Goal: Task Accomplishment & Management: Use online tool/utility

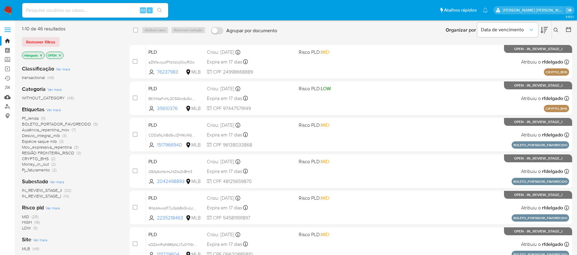
click at [9, 98] on link "Mulan" at bounding box center [36, 96] width 72 height 9
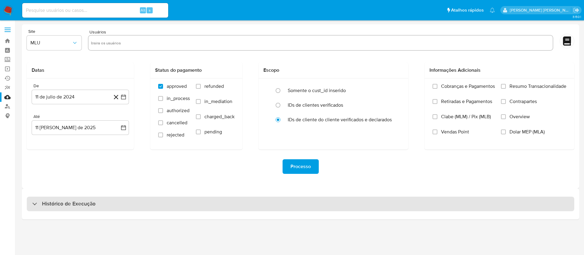
click at [180, 205] on div "Histórico de Execução" at bounding box center [300, 204] width 547 height 15
select select "10"
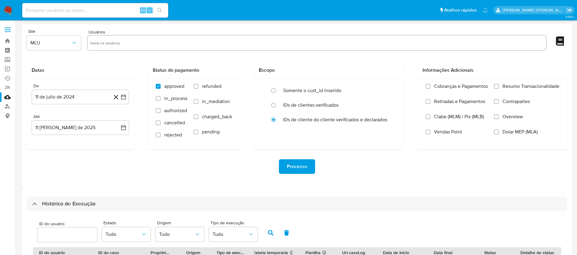
click at [112, 8] on input at bounding box center [95, 10] width 146 height 8
paste input "hvg5D8hRwUBVqBy5qJXBw4MI"
type input "hvg5D8hRwUBVqBy5qJXBw4MI"
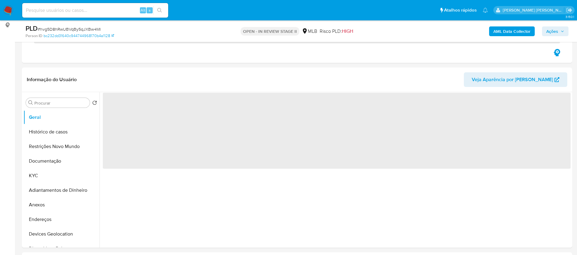
scroll to position [91, 0]
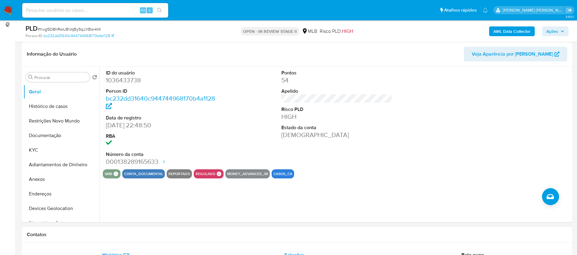
select select "10"
click at [29, 151] on button "KYC" at bounding box center [58, 150] width 71 height 15
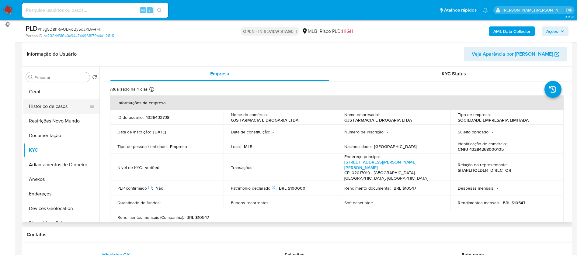
click at [50, 106] on button "Histórico de casos" at bounding box center [58, 106] width 71 height 15
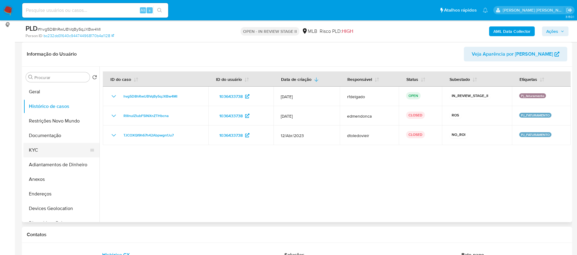
click at [53, 146] on button "KYC" at bounding box center [58, 150] width 71 height 15
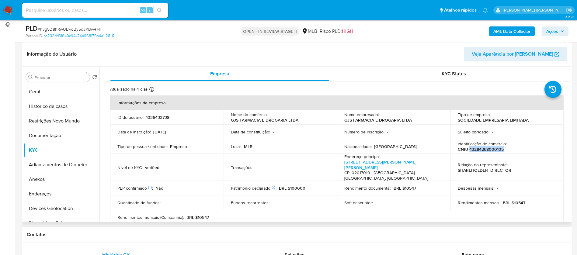
drag, startPoint x: 503, startPoint y: 148, endPoint x: 467, endPoint y: 150, distance: 36.5
click at [467, 150] on div "Identificação do comércio : CNPJ 43284268000105" at bounding box center [506, 146] width 99 height 11
copy p "43284268000105"
click at [62, 131] on button "Documentação" at bounding box center [58, 135] width 71 height 15
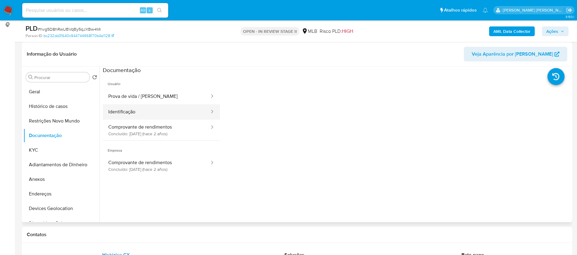
click at [133, 108] on button "Identificação" at bounding box center [156, 112] width 107 height 16
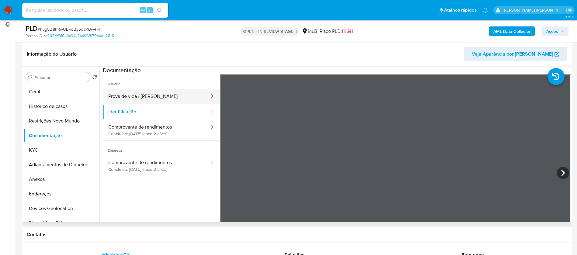
click at [142, 93] on button "Prova de vida / Selfie" at bounding box center [156, 97] width 107 height 16
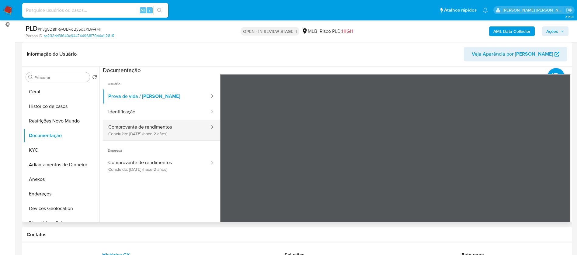
click at [160, 126] on button "Comprovante de rendimentos Concluído: 21/06/2023 (hace 2 años)" at bounding box center [156, 130] width 107 height 21
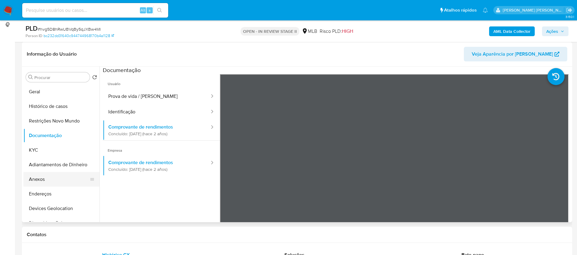
click at [60, 180] on button "Anexos" at bounding box center [58, 179] width 71 height 15
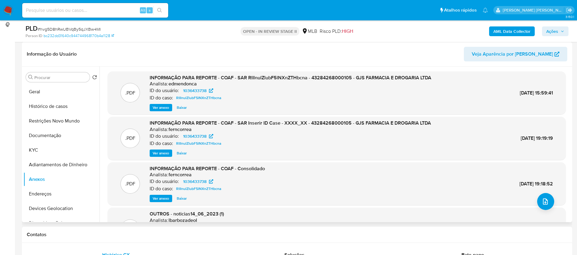
click at [164, 107] on span "Ver anexo" at bounding box center [161, 108] width 16 height 6
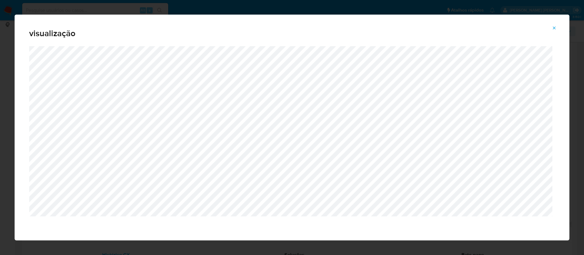
click at [557, 28] on button "Attachment preview" at bounding box center [553, 28] width 13 height 10
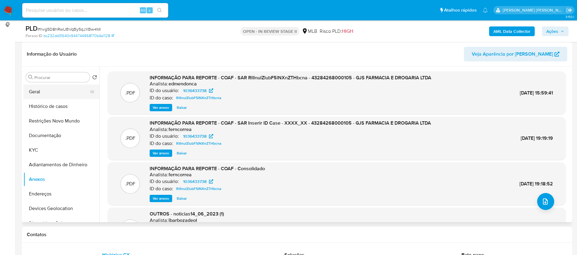
click at [32, 91] on button "Geral" at bounding box center [58, 91] width 71 height 15
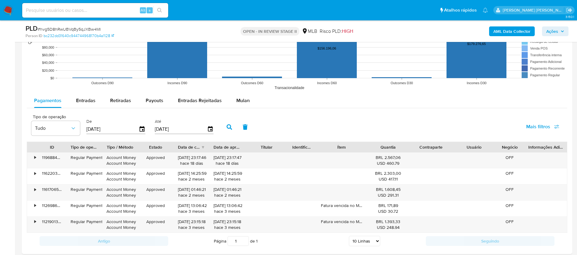
scroll to position [638, 0]
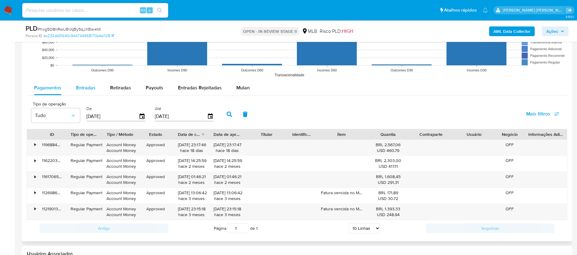
click at [76, 86] on span "Entradas" at bounding box center [85, 87] width 19 height 7
select select "10"
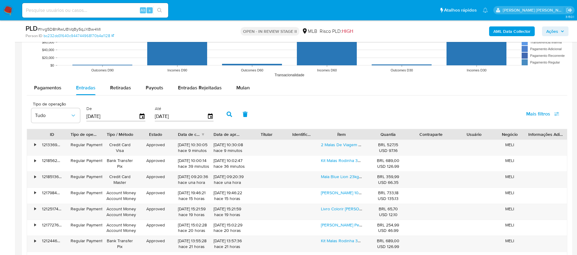
scroll to position [684, 0]
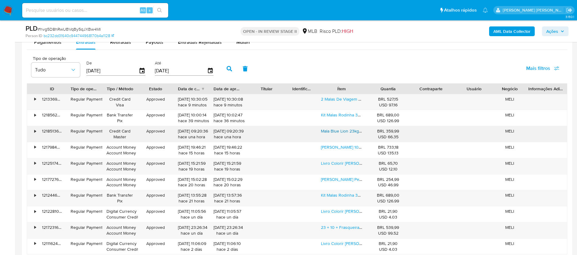
click at [333, 130] on link "Mala Blue Lion 23kg Estilo E Praticidade Para Viagens Ágeis" at bounding box center [377, 131] width 112 height 6
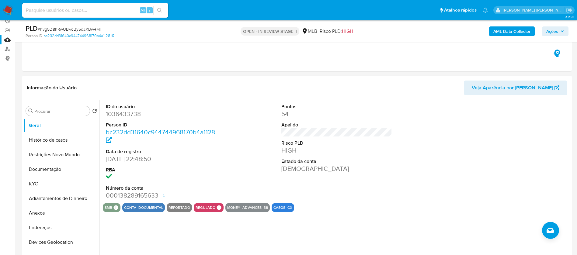
scroll to position [46, 0]
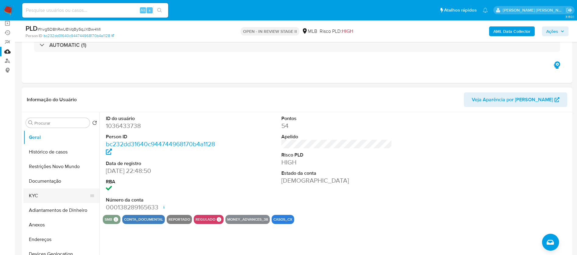
click at [33, 197] on button "KYC" at bounding box center [58, 195] width 71 height 15
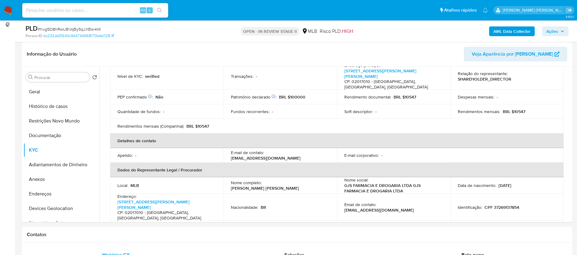
scroll to position [137, 0]
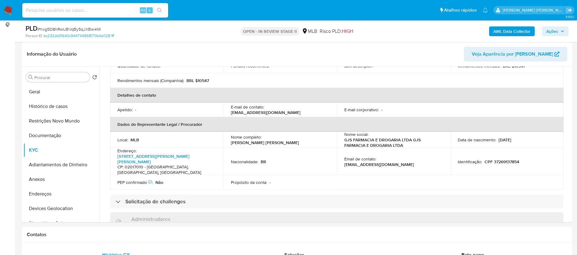
click at [507, 29] on b "AML Data Collector" at bounding box center [511, 31] width 37 height 10
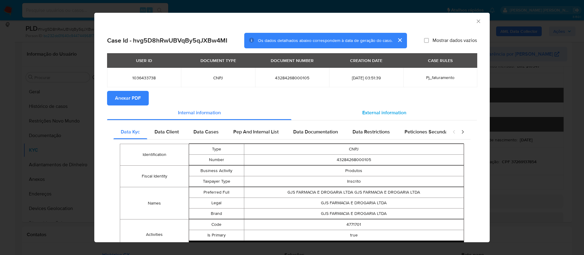
click at [394, 107] on div "External information" at bounding box center [383, 112] width 185 height 15
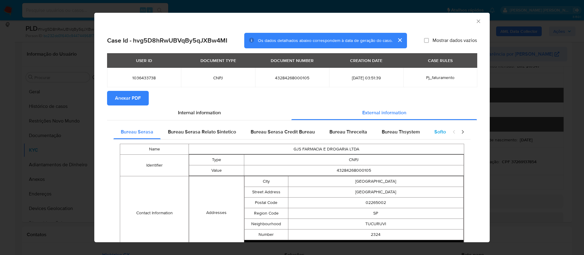
click at [434, 131] on span "Softon" at bounding box center [441, 131] width 14 height 7
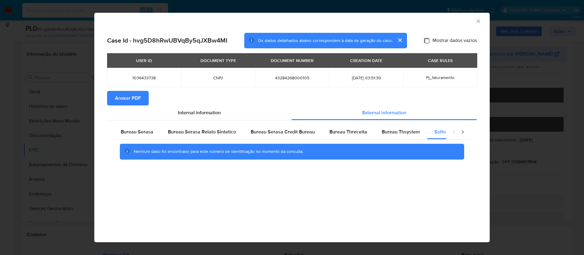
click at [425, 42] on input "Mostrar dados vazios" at bounding box center [426, 40] width 5 height 5
checkbox input "true"
click at [136, 103] on span "Anexar PDF" at bounding box center [128, 97] width 26 height 13
click at [479, 22] on icon "Fechar a janela" at bounding box center [477, 20] width 3 height 3
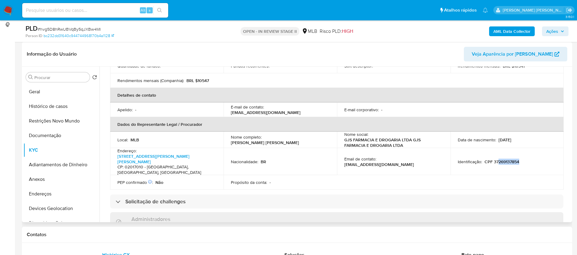
drag, startPoint x: 518, startPoint y: 145, endPoint x: 497, endPoint y: 146, distance: 21.3
click at [497, 159] on div "Identificação : CPF 37269137854" at bounding box center [506, 161] width 99 height 5
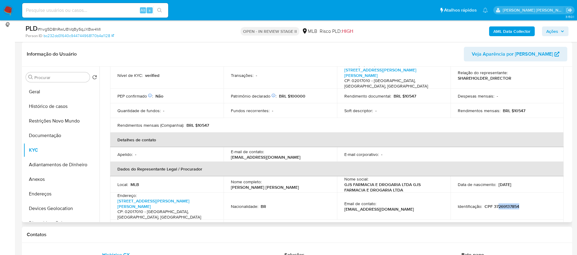
scroll to position [0, 0]
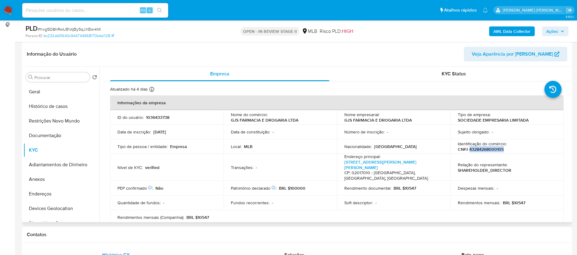
drag, startPoint x: 501, startPoint y: 149, endPoint x: 467, endPoint y: 151, distance: 34.1
click at [467, 151] on p "CNPJ 43284268000105" at bounding box center [480, 148] width 46 height 5
copy p "43284268000105"
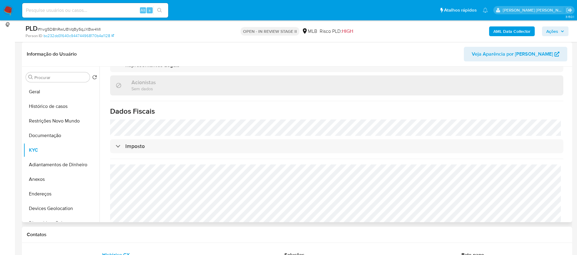
scroll to position [172, 0]
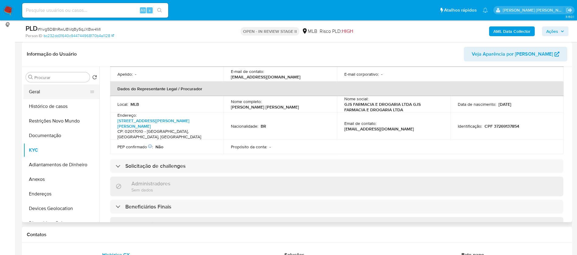
click at [56, 93] on button "Geral" at bounding box center [58, 91] width 71 height 15
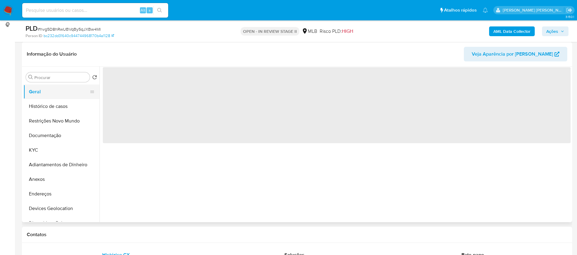
scroll to position [0, 0]
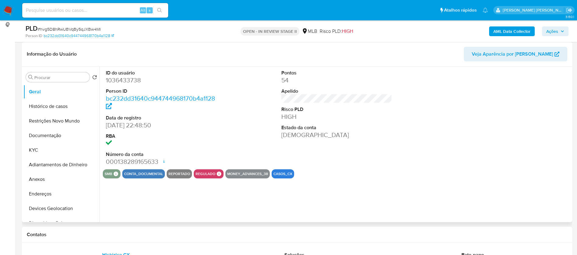
click at [124, 80] on dd "1036433738" at bounding box center [161, 80] width 111 height 9
copy dd "1036433738"
click at [382, 143] on div "Pontos 54 Apelido Risco PLD HIGH Estado da conta Ativa" at bounding box center [336, 118] width 117 height 103
click at [47, 145] on button "KYC" at bounding box center [58, 150] width 71 height 15
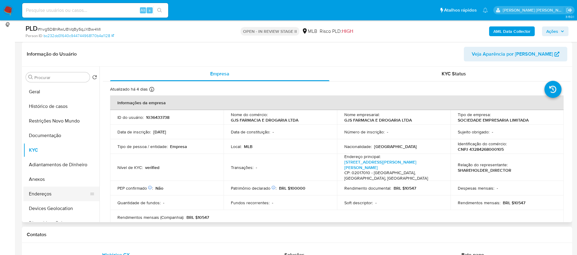
click at [61, 194] on button "Endereços" at bounding box center [58, 194] width 71 height 15
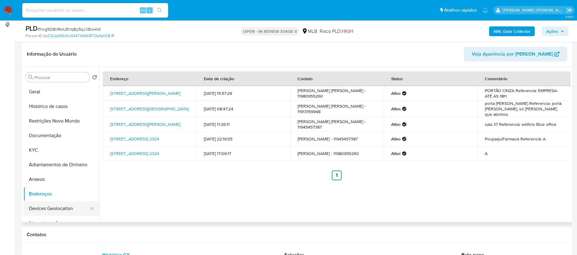
click at [61, 208] on button "Devices Geolocation" at bounding box center [58, 208] width 71 height 15
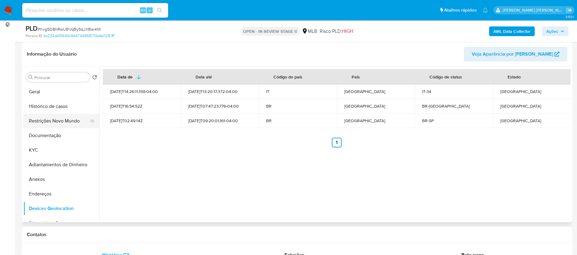
click at [52, 116] on button "Restrições Novo Mundo" at bounding box center [58, 121] width 71 height 15
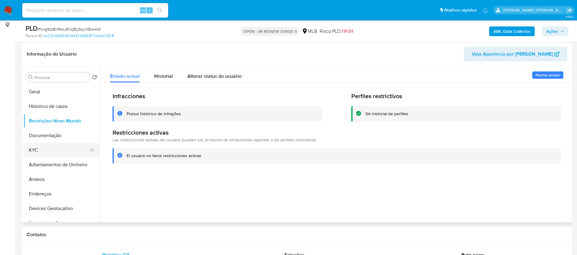
scroll to position [46, 0]
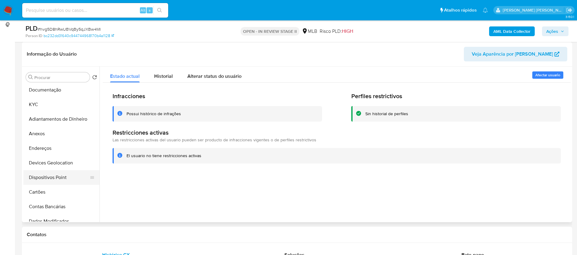
click at [64, 174] on button "Dispositivos Point" at bounding box center [58, 177] width 71 height 15
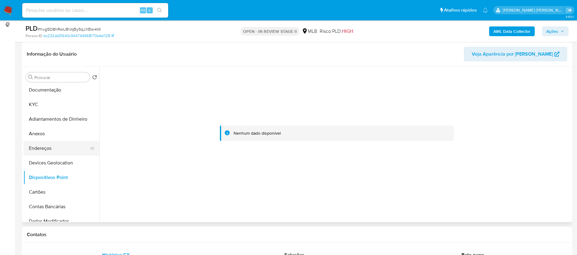
click at [50, 150] on button "Endereços" at bounding box center [58, 148] width 71 height 15
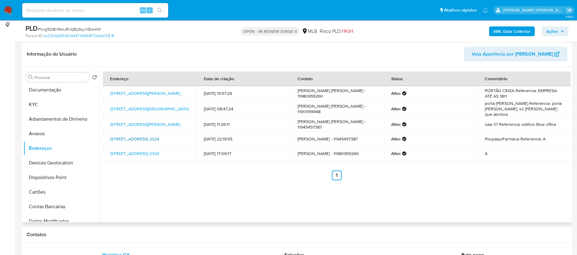
click at [157, 136] on link "Avenida Guapira 2324, São Paulo, São Paulo, 02265000, Brasil 2324" at bounding box center [134, 139] width 49 height 6
click at [41, 106] on button "KYC" at bounding box center [58, 104] width 71 height 15
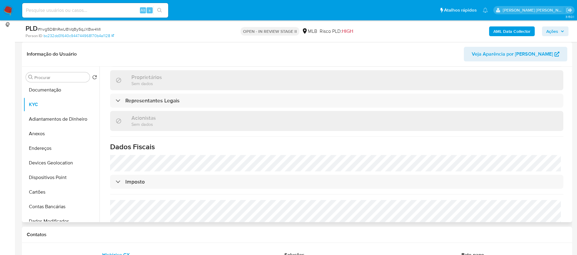
scroll to position [355, 0]
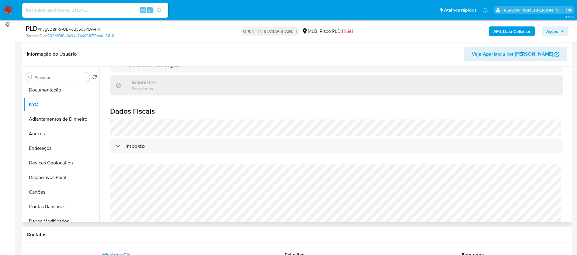
click at [42, 135] on button "Anexos" at bounding box center [61, 133] width 76 height 15
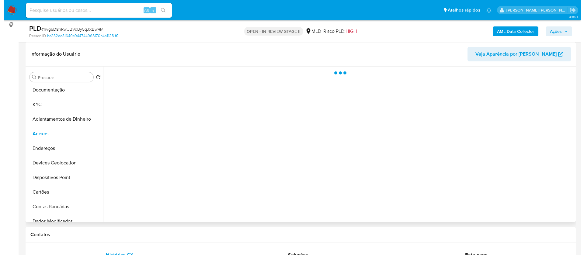
scroll to position [0, 0]
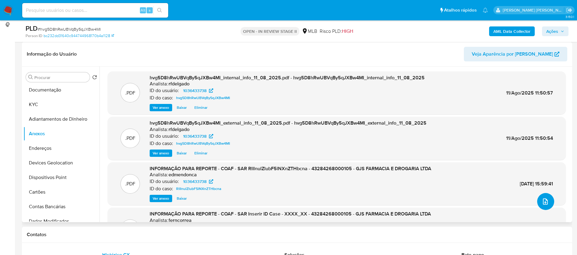
click at [541, 200] on icon "upload-file" at bounding box center [544, 201] width 7 height 7
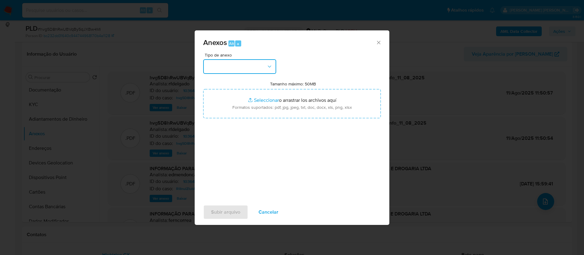
click at [240, 66] on button "button" at bounding box center [239, 66] width 73 height 15
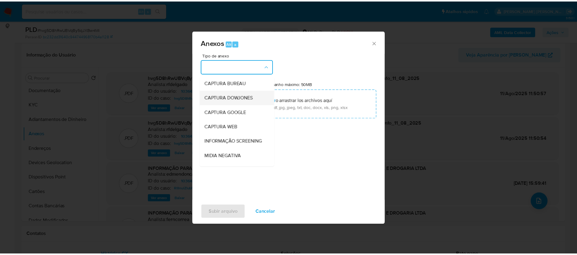
scroll to position [91, 0]
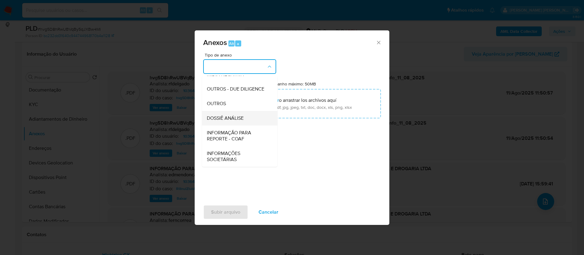
click at [242, 119] on span "DOSSIÊ ANÁLISE" at bounding box center [225, 118] width 37 height 6
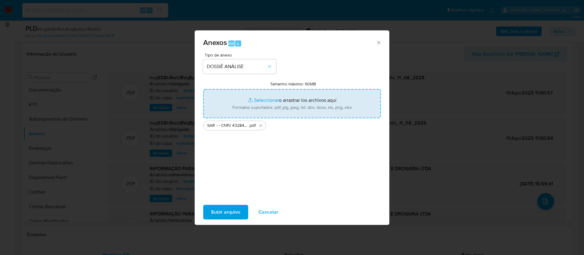
type input "C:\fakepath\Mulan 1036433738_2025_08_11_10_25_00.xlsx"
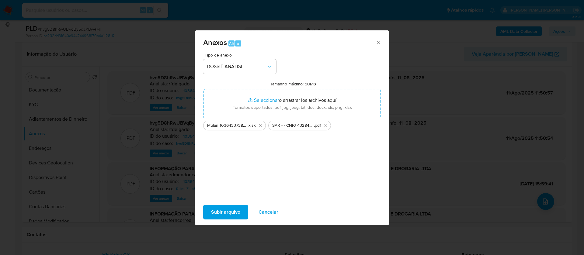
click at [230, 209] on span "Subir arquivo" at bounding box center [225, 211] width 29 height 13
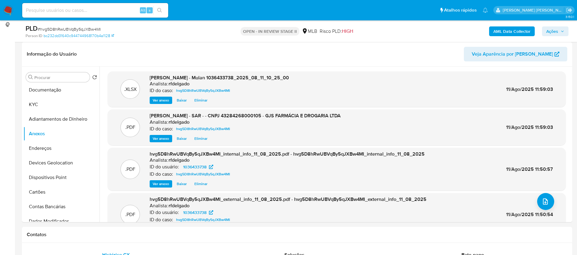
click at [559, 33] on span "Ações" at bounding box center [555, 31] width 18 height 9
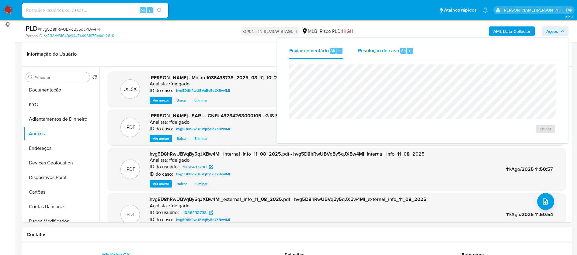
click at [370, 53] on span "Resolução do caso" at bounding box center [378, 50] width 41 height 7
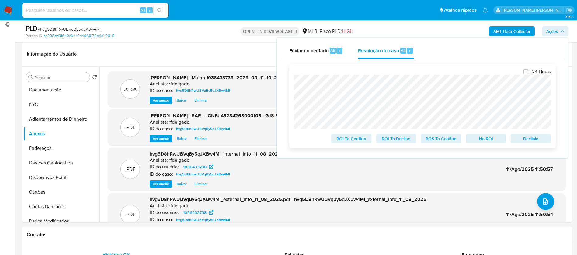
click at [528, 140] on span "Declínio" at bounding box center [531, 138] width 32 height 9
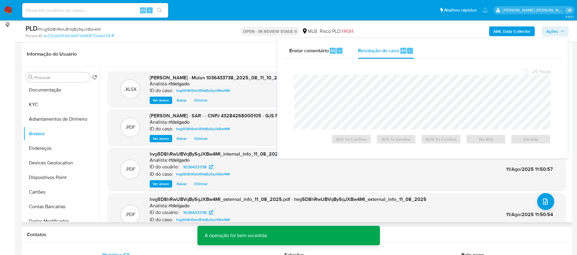
scroll to position [0, 0]
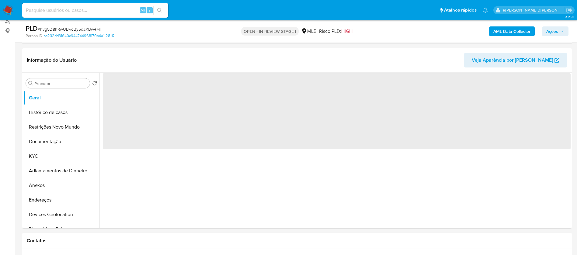
scroll to position [91, 0]
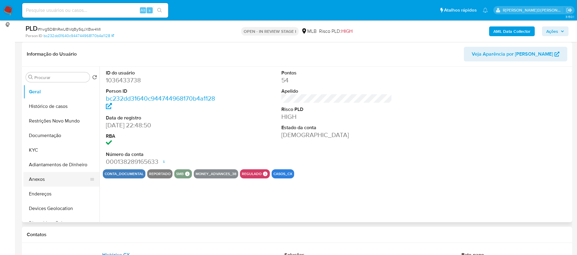
click at [35, 181] on button "Anexos" at bounding box center [58, 179] width 71 height 15
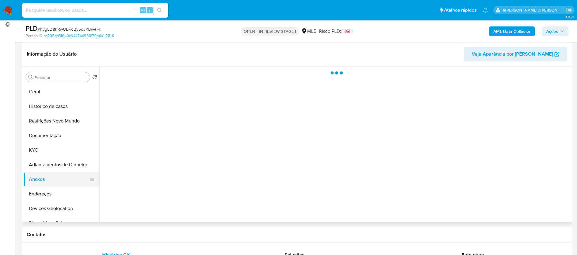
select select "10"
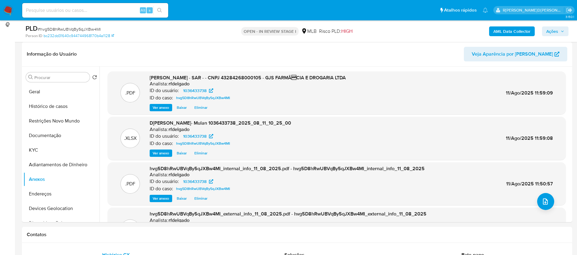
click at [560, 31] on icon "button" at bounding box center [562, 31] width 4 height 4
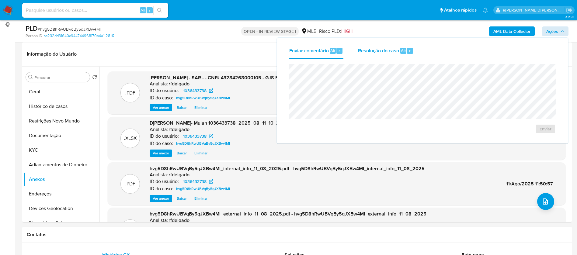
click at [380, 48] on span "Resolução do caso" at bounding box center [378, 50] width 41 height 7
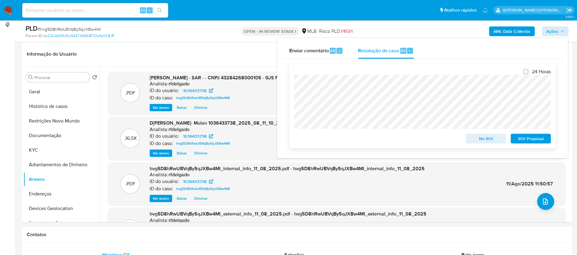
click at [528, 140] on span "ROI Proposal" at bounding box center [531, 138] width 32 height 9
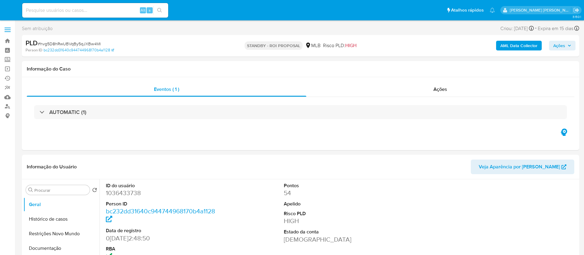
select select "10"
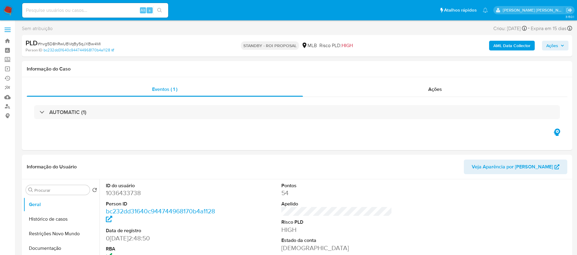
click at [112, 12] on input at bounding box center [95, 10] width 146 height 8
paste input "39d9zbDwN2yY6Zd4eSF3UWRt"
type input "39d9zbDwN2yY6Zd4eSF3UWRt"
click at [157, 9] on icon "search-icon" at bounding box center [159, 10] width 5 height 5
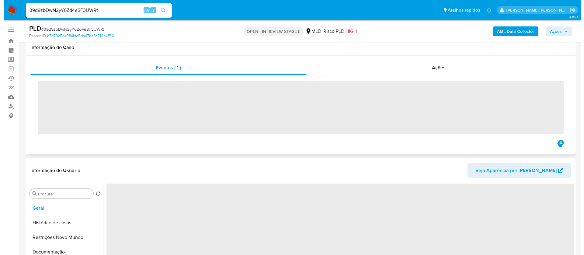
scroll to position [91, 0]
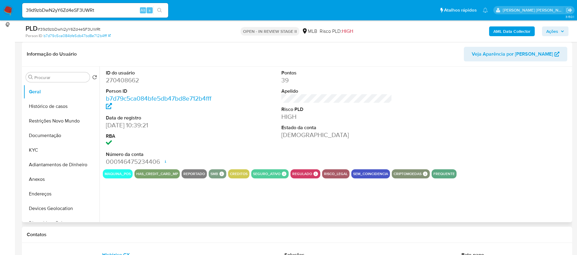
select select "10"
click at [45, 105] on button "Histórico de casos" at bounding box center [58, 106] width 71 height 15
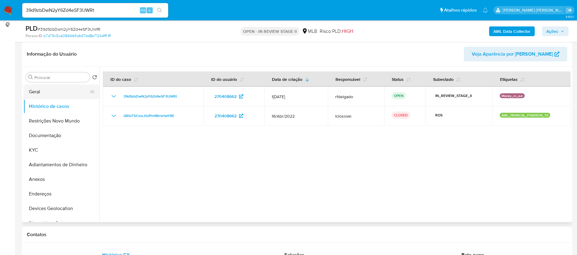
click at [43, 95] on button "Geral" at bounding box center [58, 91] width 71 height 15
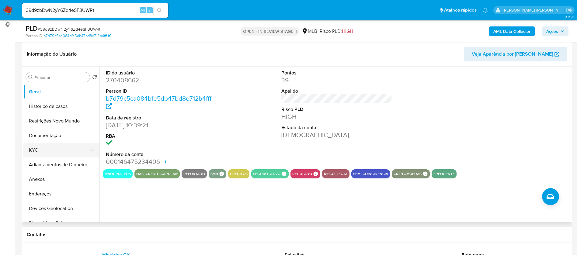
click at [44, 150] on button "KYC" at bounding box center [58, 150] width 71 height 15
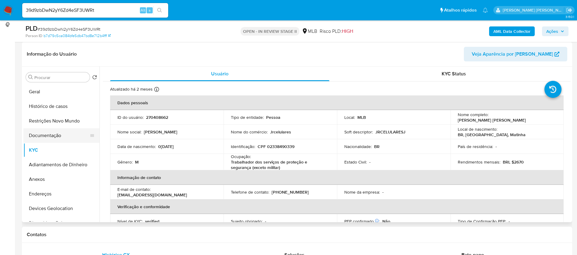
click at [61, 134] on button "Documentação" at bounding box center [58, 135] width 71 height 15
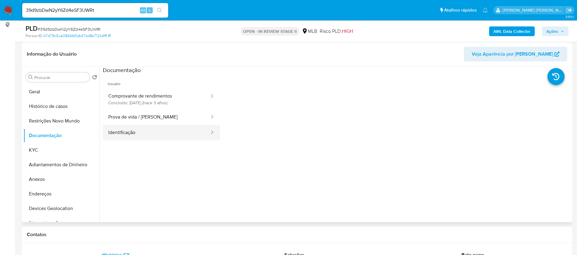
click at [139, 135] on button "Identificação" at bounding box center [156, 133] width 107 height 16
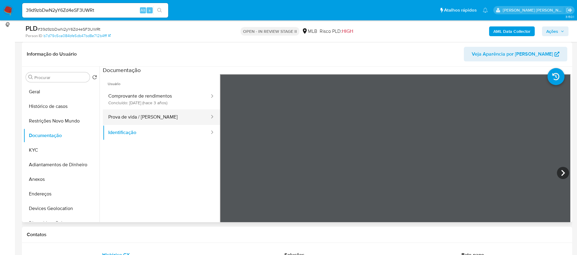
click at [150, 117] on button "Prova de vida / Selfie" at bounding box center [156, 117] width 107 height 16
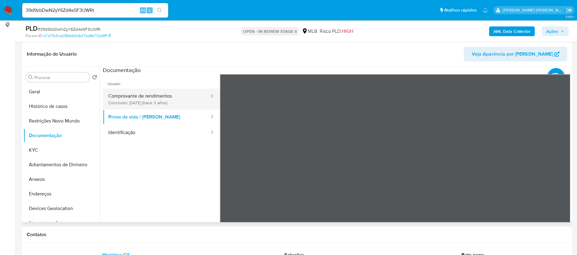
click at [160, 104] on button "Comprovante de rendimentos Concluído: 26/04/2022 (hace 3 años)" at bounding box center [156, 99] width 107 height 21
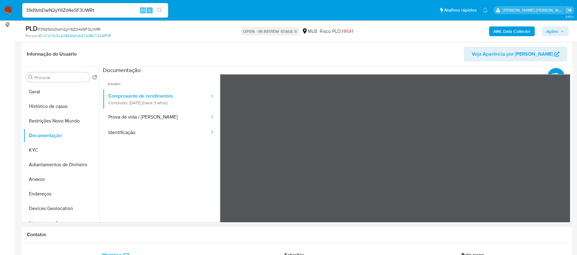
click at [522, 28] on b "AML Data Collector" at bounding box center [511, 31] width 37 height 10
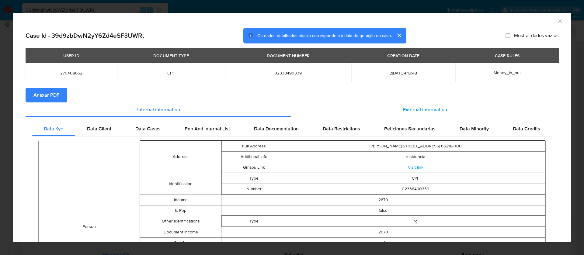
click at [416, 106] on span "External information" at bounding box center [425, 109] width 44 height 7
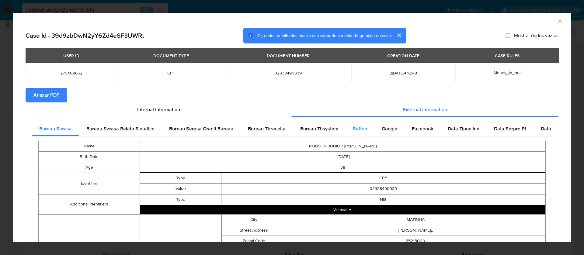
click at [358, 130] on span "Softon" at bounding box center [360, 128] width 14 height 7
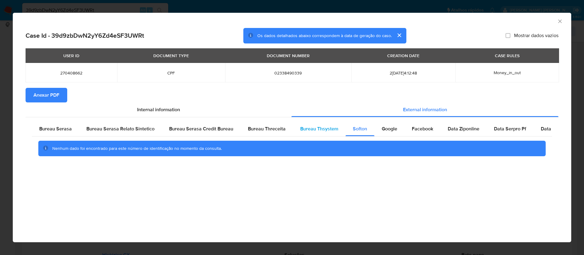
click at [321, 129] on span "Bureau Thsystem" at bounding box center [319, 128] width 38 height 7
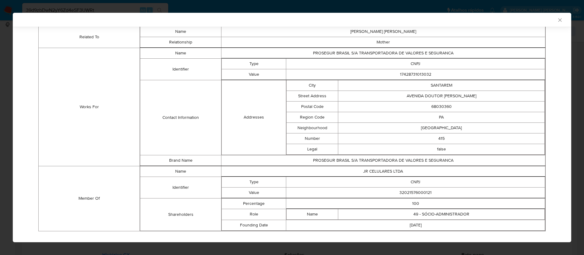
scroll to position [400, 0]
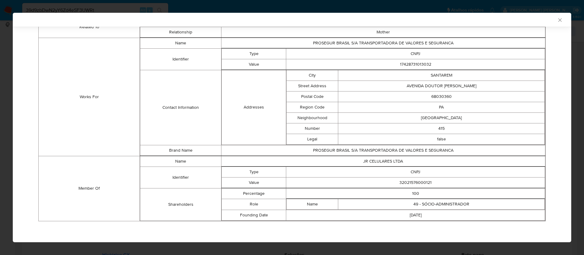
click at [415, 184] on td "32021576000121" at bounding box center [415, 182] width 259 height 11
copy td "32021576000121"
click at [389, 159] on td "JR CELULARES LTDA" at bounding box center [383, 161] width 324 height 11
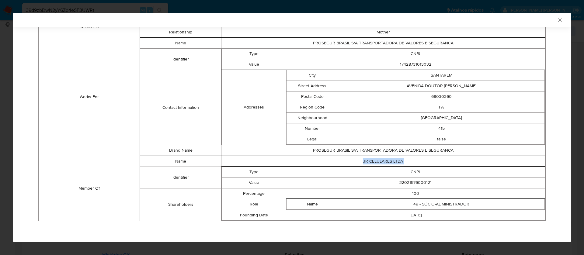
click at [389, 159] on td "JR CELULARES LTDA" at bounding box center [383, 161] width 324 height 11
copy td "JR CELULARES LTDA"
click at [406, 182] on td "32021576000121" at bounding box center [415, 182] width 259 height 11
copy td "32021576000121"
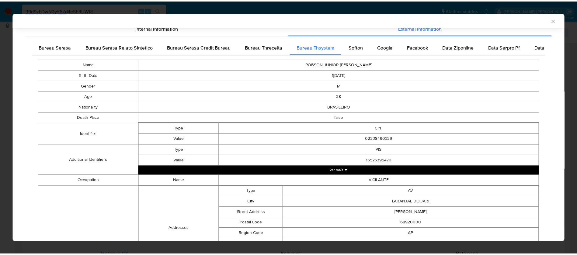
scroll to position [0, 0]
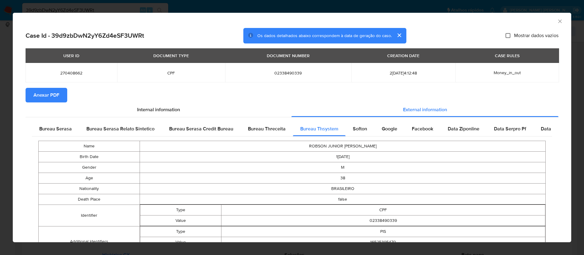
click at [505, 34] on input "Mostrar dados vazios" at bounding box center [507, 35] width 5 height 5
checkbox input "true"
click at [46, 94] on span "Anexar PDF" at bounding box center [46, 94] width 26 height 13
click at [556, 19] on icon "Fechar a janela" at bounding box center [559, 21] width 6 height 6
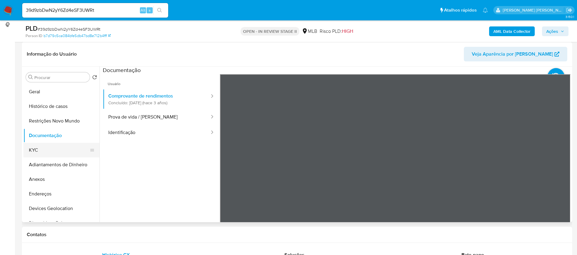
click at [61, 145] on button "KYC" at bounding box center [58, 150] width 71 height 15
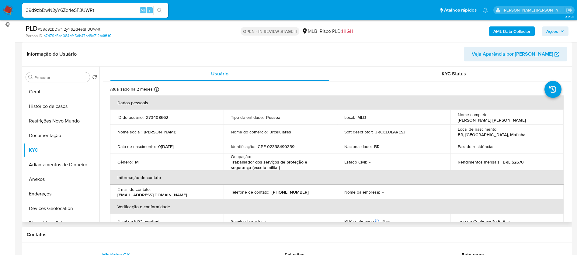
drag, startPoint x: 550, startPoint y: 118, endPoint x: 489, endPoint y: 118, distance: 61.4
click at [489, 118] on div "Nome completo : Robson Junior Sanches Pinheiro" at bounding box center [506, 117] width 99 height 11
copy p "[PERSON_NAME] [PERSON_NAME]"
click at [162, 118] on p "270408662" at bounding box center [157, 117] width 22 height 5
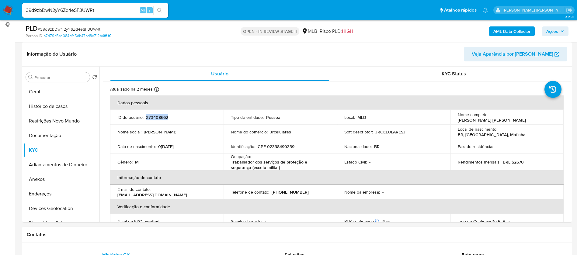
copy p "270408662"
click at [63, 92] on button "Geral" at bounding box center [58, 91] width 71 height 15
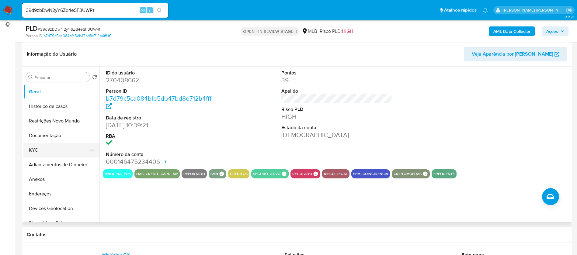
click at [50, 153] on button "KYC" at bounding box center [58, 150] width 71 height 15
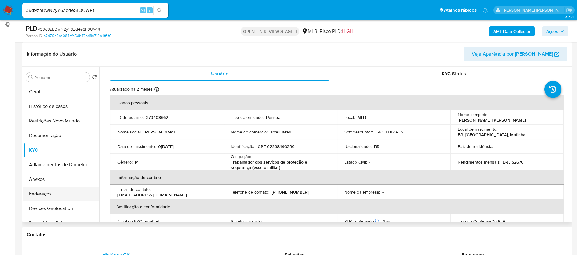
click at [53, 194] on button "Endereços" at bounding box center [58, 194] width 71 height 15
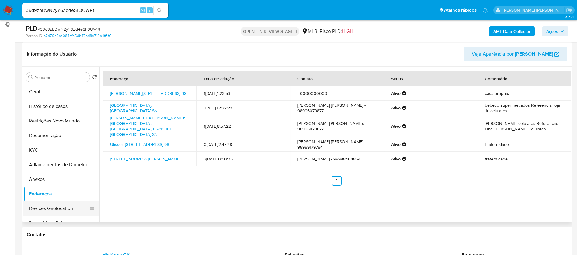
click at [58, 206] on button "Devices Geolocation" at bounding box center [58, 208] width 71 height 15
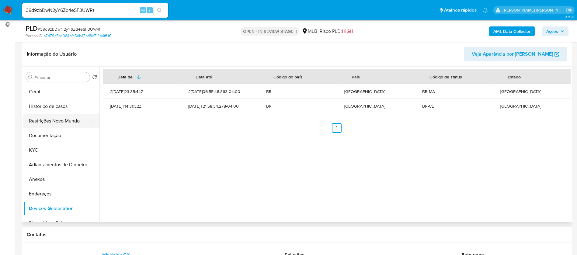
click at [56, 121] on button "Restrições Novo Mundo" at bounding box center [58, 121] width 71 height 15
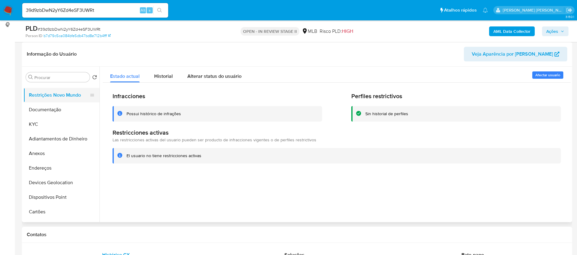
scroll to position [46, 0]
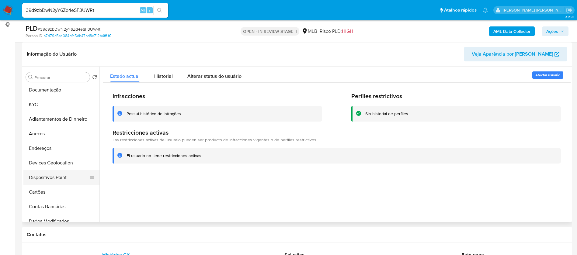
click at [62, 175] on button "Dispositivos Point" at bounding box center [58, 177] width 71 height 15
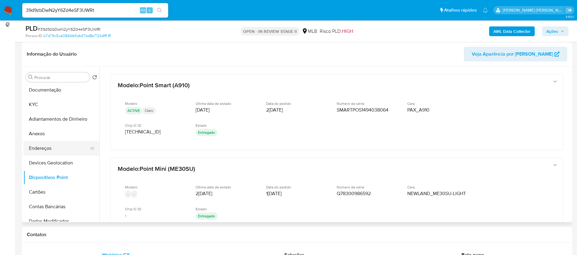
click at [53, 146] on button "Endereços" at bounding box center [58, 148] width 71 height 15
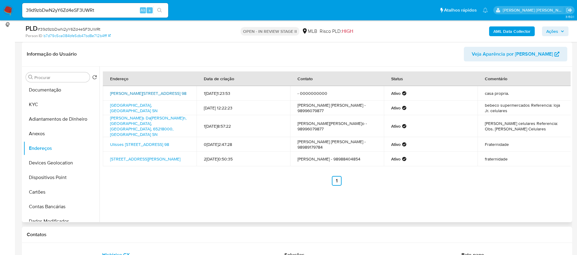
click at [167, 93] on link "Ulisis Sousa Silva 98, Matinha, Maranhão, 65218000, Brasil 98" at bounding box center [148, 93] width 76 height 6
click at [41, 106] on button "KYC" at bounding box center [58, 104] width 71 height 15
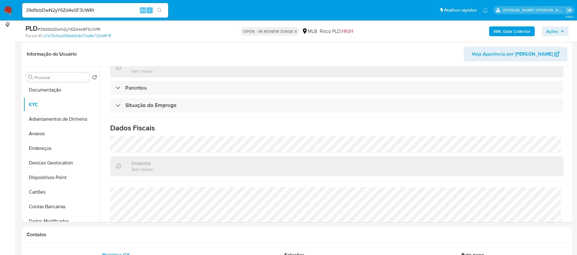
scroll to position [255, 0]
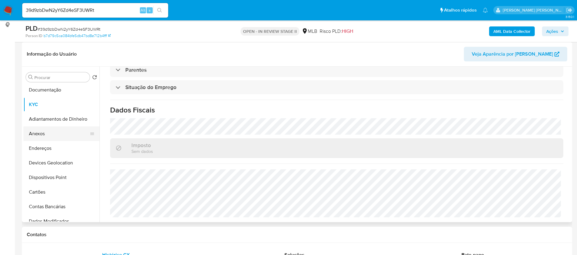
click at [50, 135] on button "Anexos" at bounding box center [58, 133] width 71 height 15
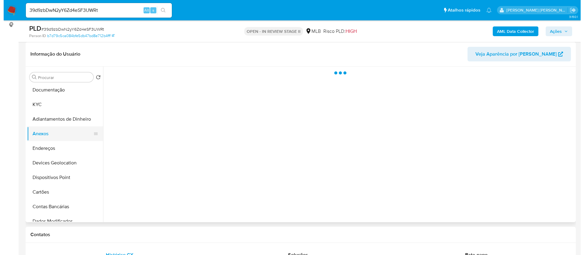
scroll to position [0, 0]
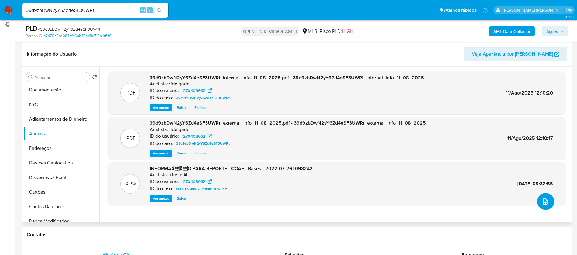
click at [546, 202] on icon "upload-file" at bounding box center [544, 201] width 7 height 7
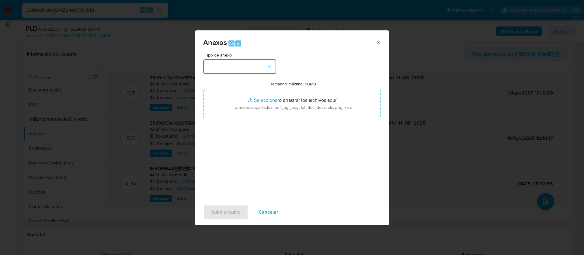
click at [259, 67] on button "button" at bounding box center [239, 66] width 73 height 15
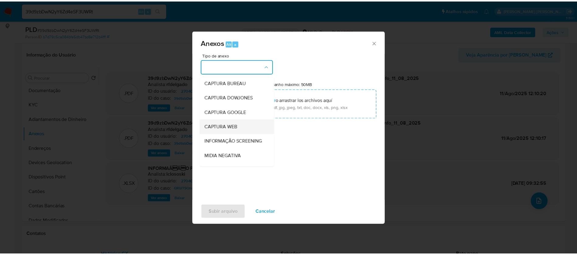
scroll to position [91, 0]
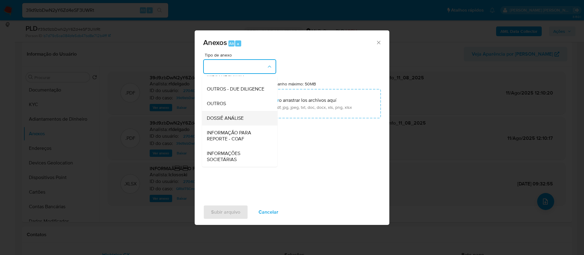
click at [237, 119] on span "DOSSIÊ ANÁLISE" at bounding box center [225, 118] width 37 height 6
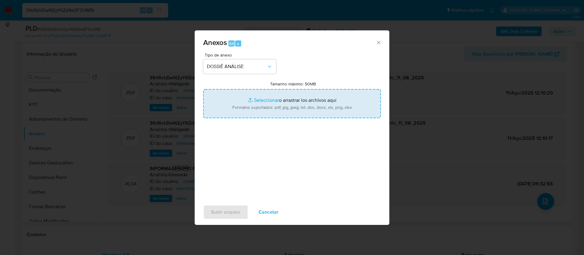
click at [262, 97] on input "Tamanho máximo: 50MB Seleccionar archivos" at bounding box center [291, 103] width 177 height 29
type input "C:\fakepath\2° SAR - - CPF 02338490339 - ROBSON JUNIOR SANCHES PINHEIRO.pdf"
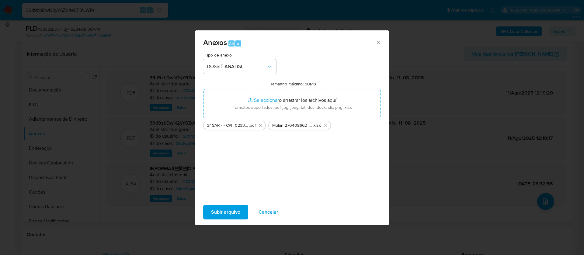
click at [235, 210] on span "Subir arquivo" at bounding box center [225, 211] width 29 height 13
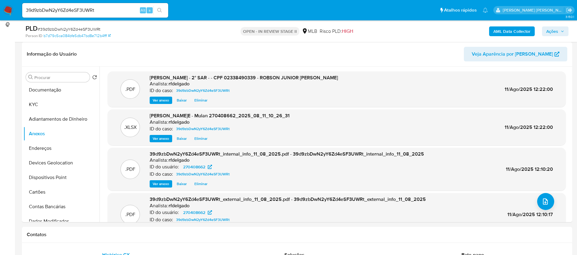
drag, startPoint x: 557, startPoint y: 31, endPoint x: 547, endPoint y: 29, distance: 9.5
click at [556, 30] on span "Ações" at bounding box center [552, 31] width 12 height 10
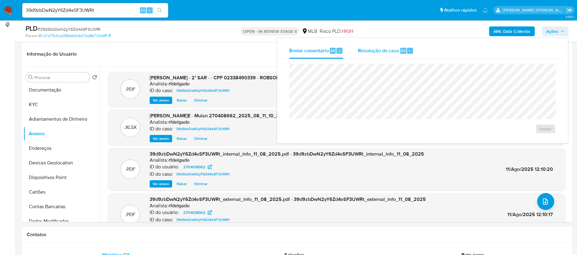
click at [381, 48] on span "Resolução do caso" at bounding box center [378, 50] width 41 height 7
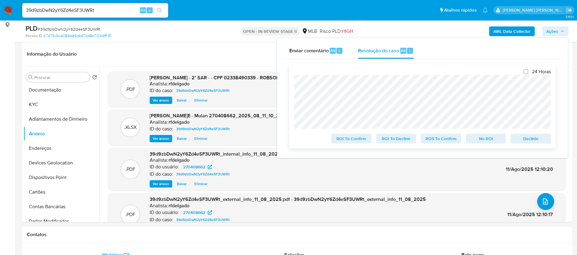
click at [539, 140] on span "Declínio" at bounding box center [531, 138] width 32 height 9
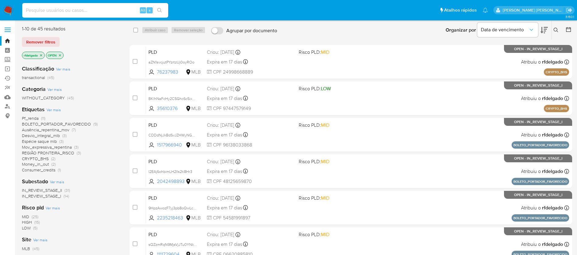
click at [67, 11] on input at bounding box center [95, 10] width 146 height 8
paste input "692746832"
type input "692746832"
click at [164, 9] on button "search-icon" at bounding box center [159, 10] width 12 height 9
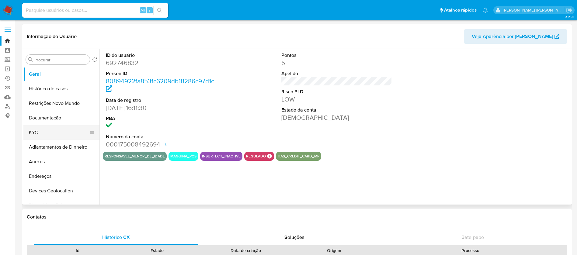
select select "10"
click at [54, 133] on button "KYC" at bounding box center [58, 132] width 71 height 15
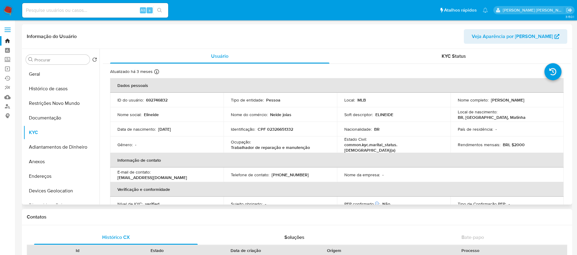
click at [426, 122] on td "Nacionalidade : BR" at bounding box center [393, 129] width 113 height 15
drag, startPoint x: 292, startPoint y: 146, endPoint x: 230, endPoint y: 142, distance: 62.8
click at [231, 142] on div "Ocupação : Trabalhador de reparação e manutenção" at bounding box center [280, 144] width 99 height 11
copy div "Ocupação : Trabalhador de reparação e manutenção"
click at [120, 10] on input at bounding box center [95, 10] width 146 height 8
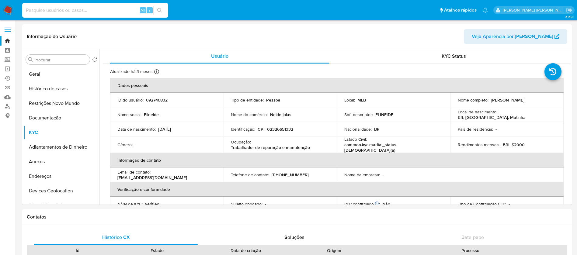
paste input "722215531"
type input "722215531"
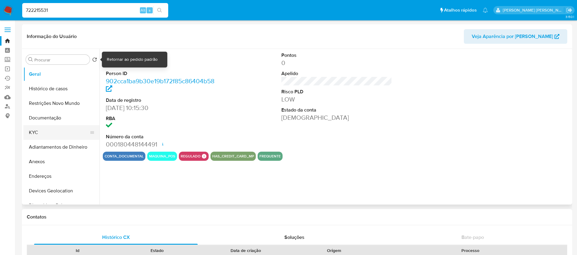
select select "10"
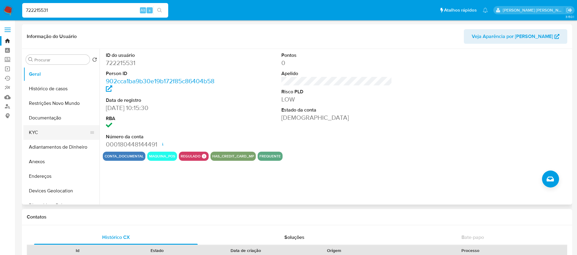
click at [47, 130] on button "KYC" at bounding box center [58, 132] width 71 height 15
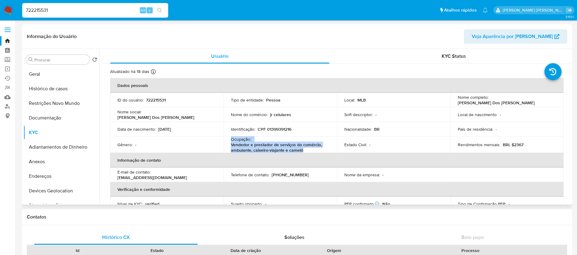
drag, startPoint x: 299, startPoint y: 149, endPoint x: 229, endPoint y: 139, distance: 71.2
click at [229, 139] on td "Ocupação : Vendedor e prestador de serviços do comércio, ambulante, caixeiro-vi…" at bounding box center [279, 144] width 113 height 16
copy div "Ocupação : Vendedor e prestador de serviços do comércio, ambulante, caixeiro-vi…"
click at [57, 112] on button "Documentação" at bounding box center [58, 118] width 71 height 15
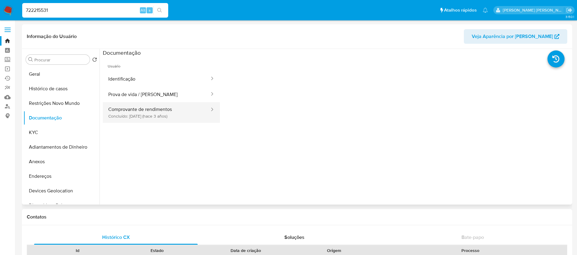
click at [157, 114] on button "Comprovante de rendimentos Concluído: 27/04/2022 (hace 3 años)" at bounding box center [156, 112] width 107 height 21
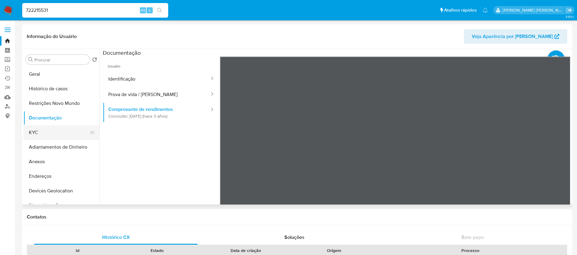
click at [36, 134] on button "KYC" at bounding box center [58, 132] width 71 height 15
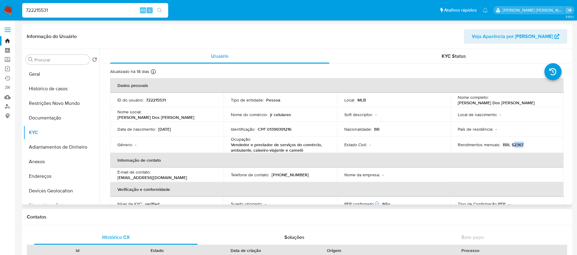
drag, startPoint x: 523, startPoint y: 145, endPoint x: 511, endPoint y: 144, distance: 11.9
click at [511, 144] on div "Rendimentos mensais : BRL $2367" at bounding box center [506, 144] width 99 height 5
copy p "2367"
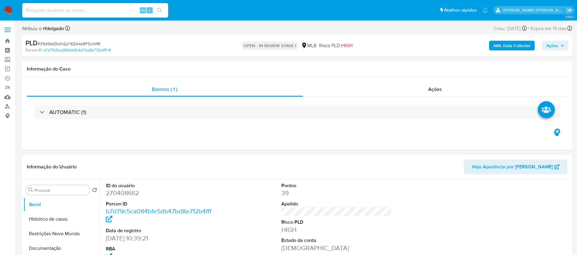
click at [559, 44] on span "Ações" at bounding box center [555, 45] width 18 height 9
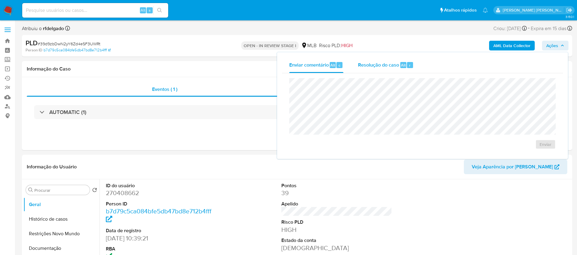
click at [385, 65] on span "Resolução do caso" at bounding box center [378, 64] width 41 height 7
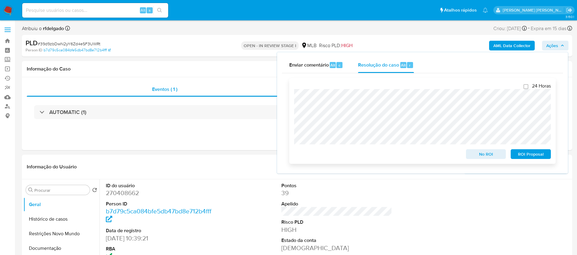
select select "10"
click at [526, 157] on span "ROI Proposal" at bounding box center [531, 154] width 32 height 9
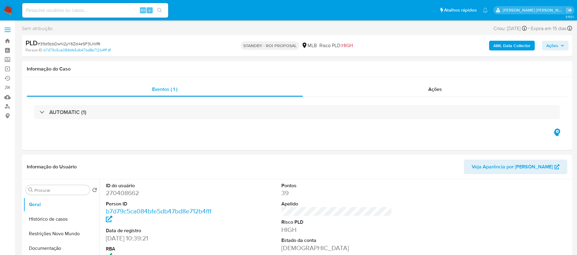
select select "10"
